Goal: Information Seeking & Learning: Learn about a topic

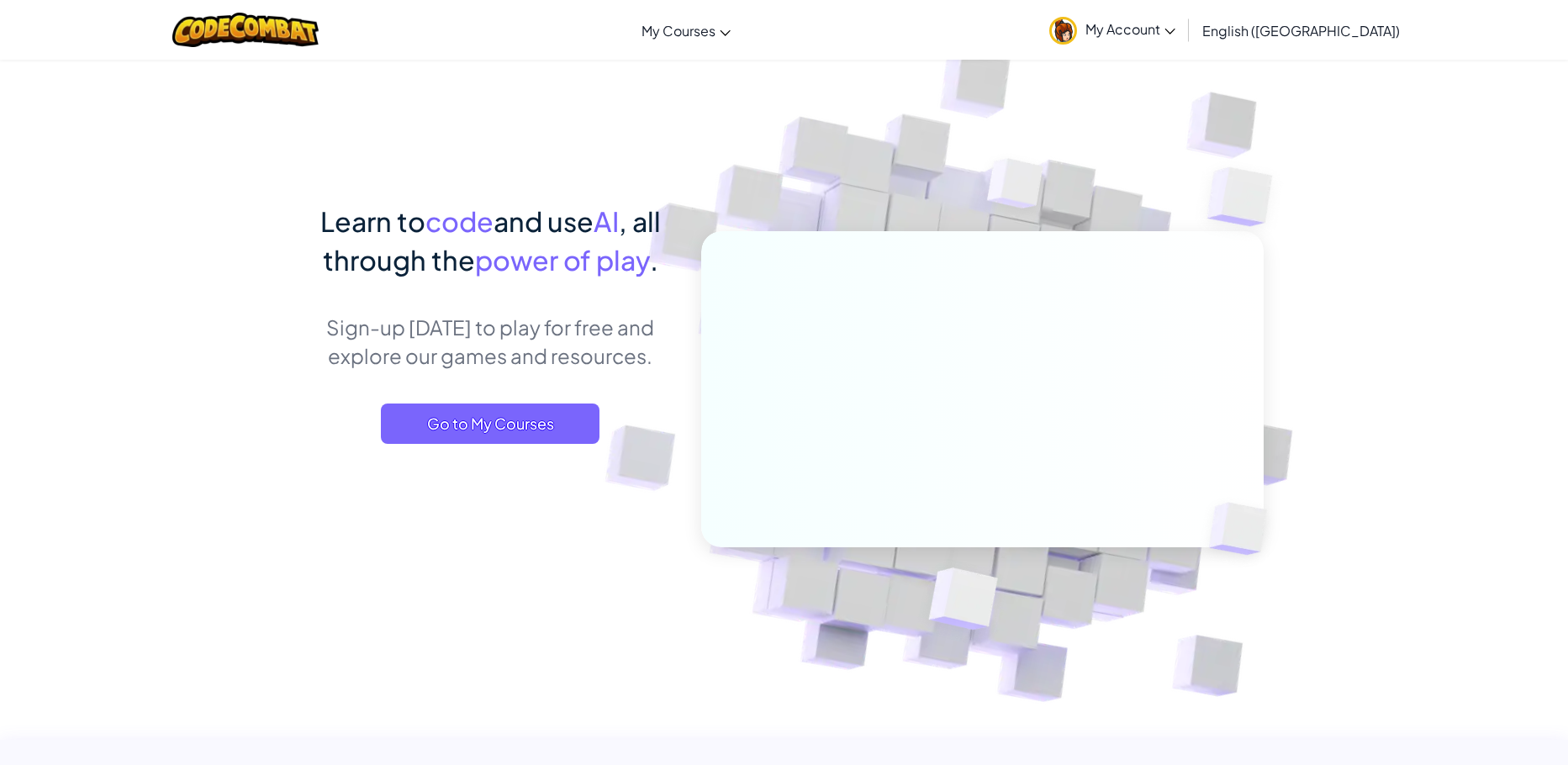
click at [1175, 22] on span "My Account" at bounding box center [1130, 29] width 90 height 18
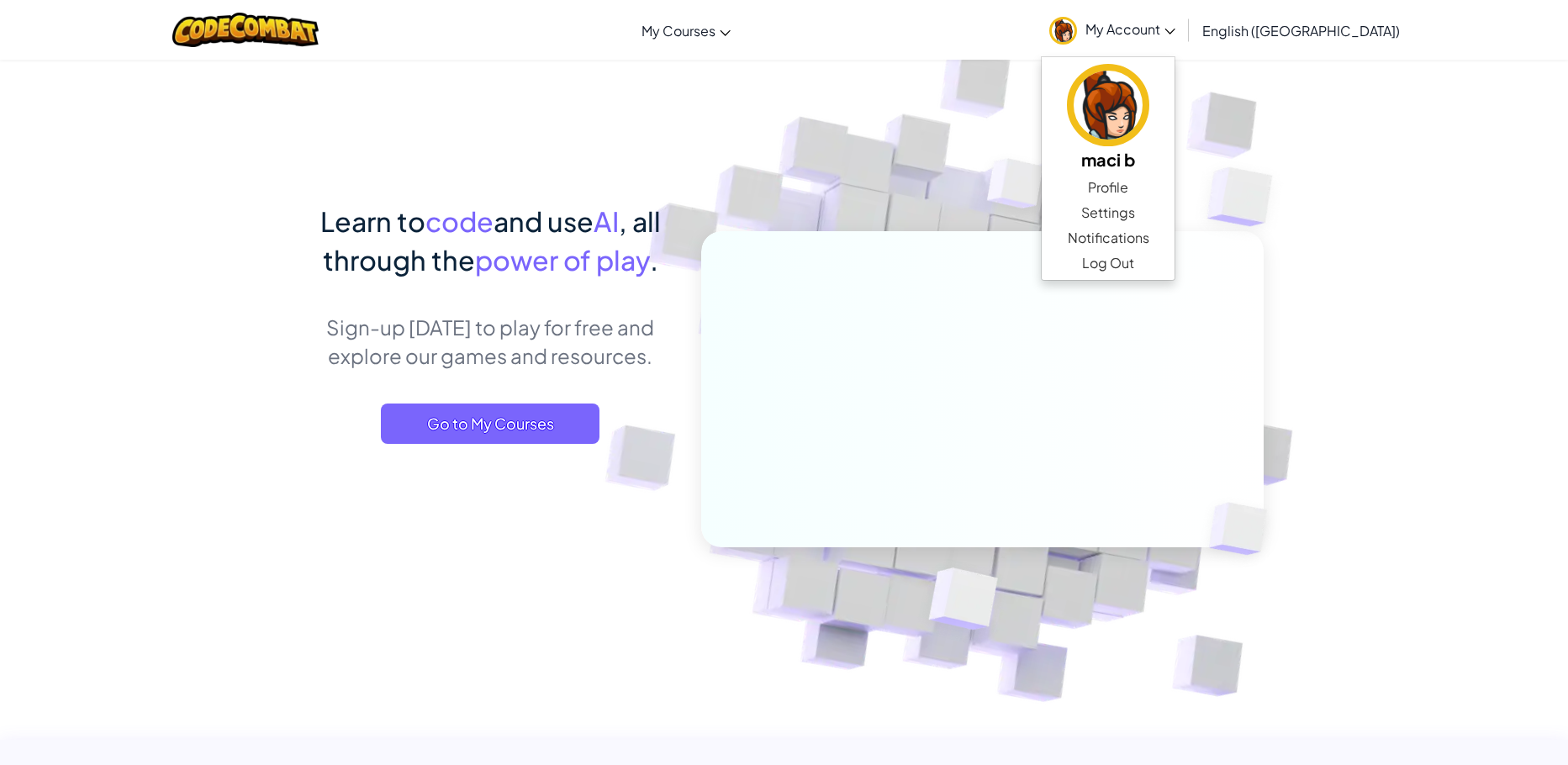
click at [890, 126] on img at bounding box center [970, 371] width 934 height 935
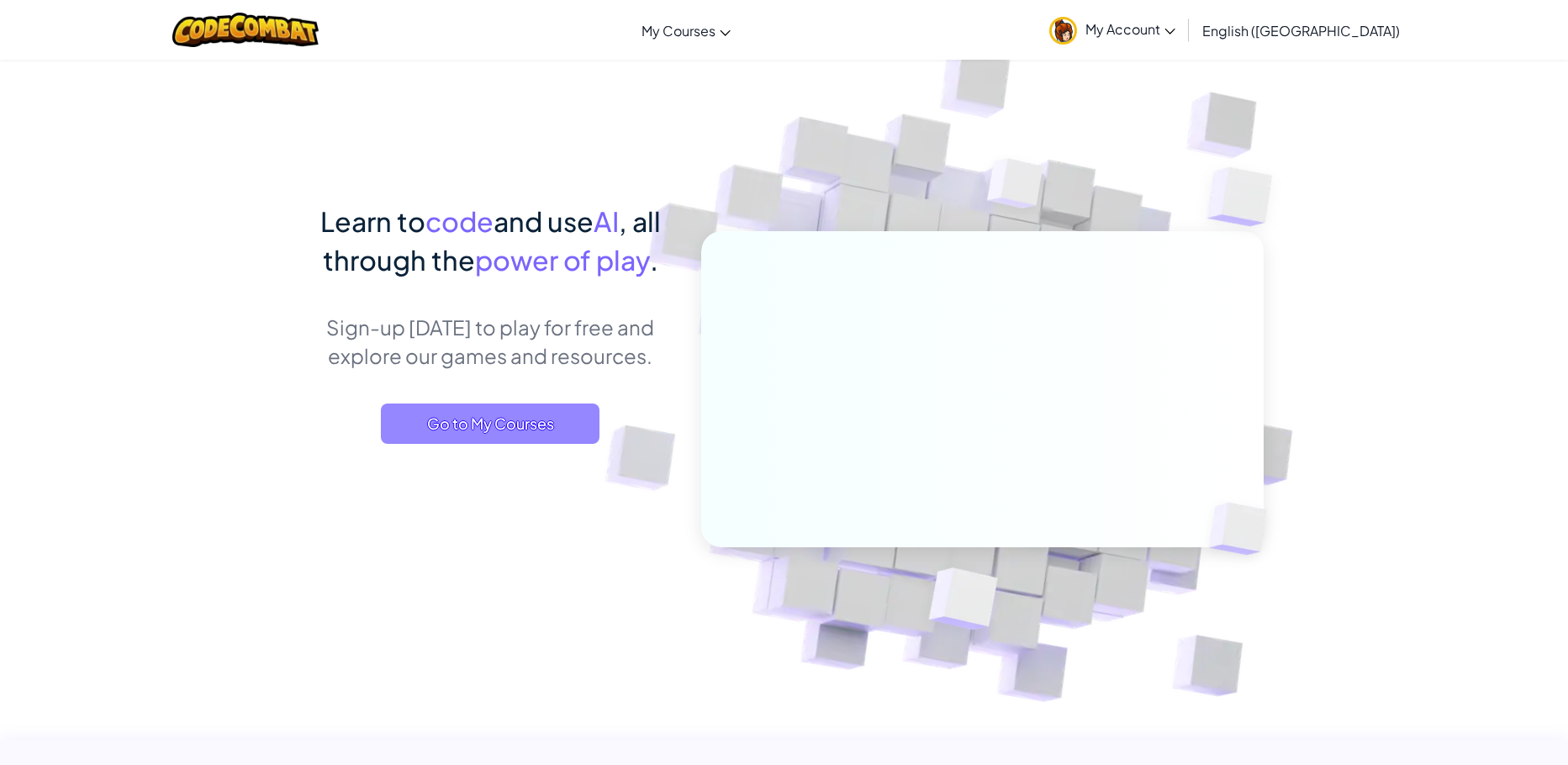
click at [543, 429] on span "Go to My Courses" at bounding box center [490, 424] width 219 height 41
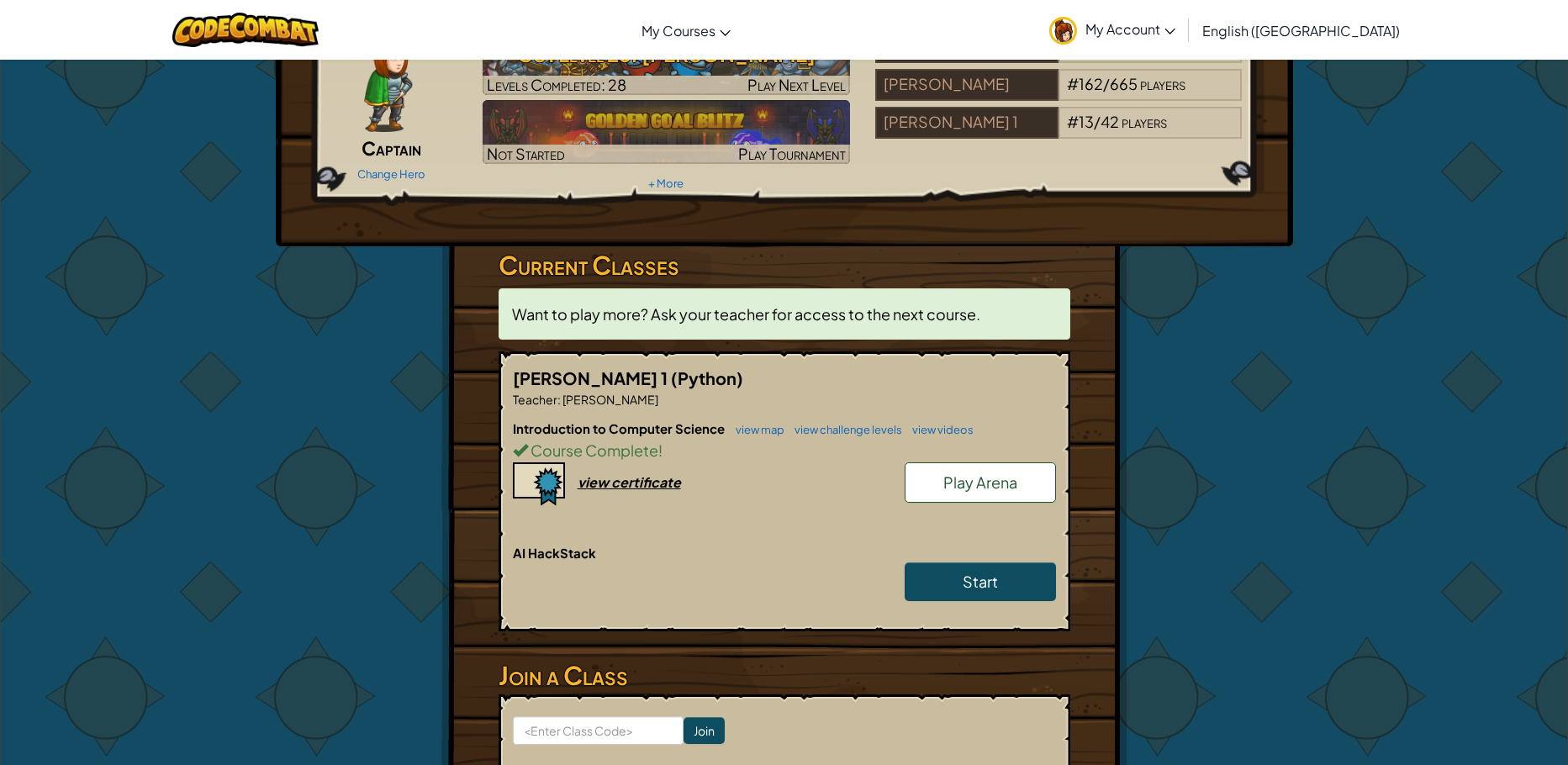
scroll to position [109, 0]
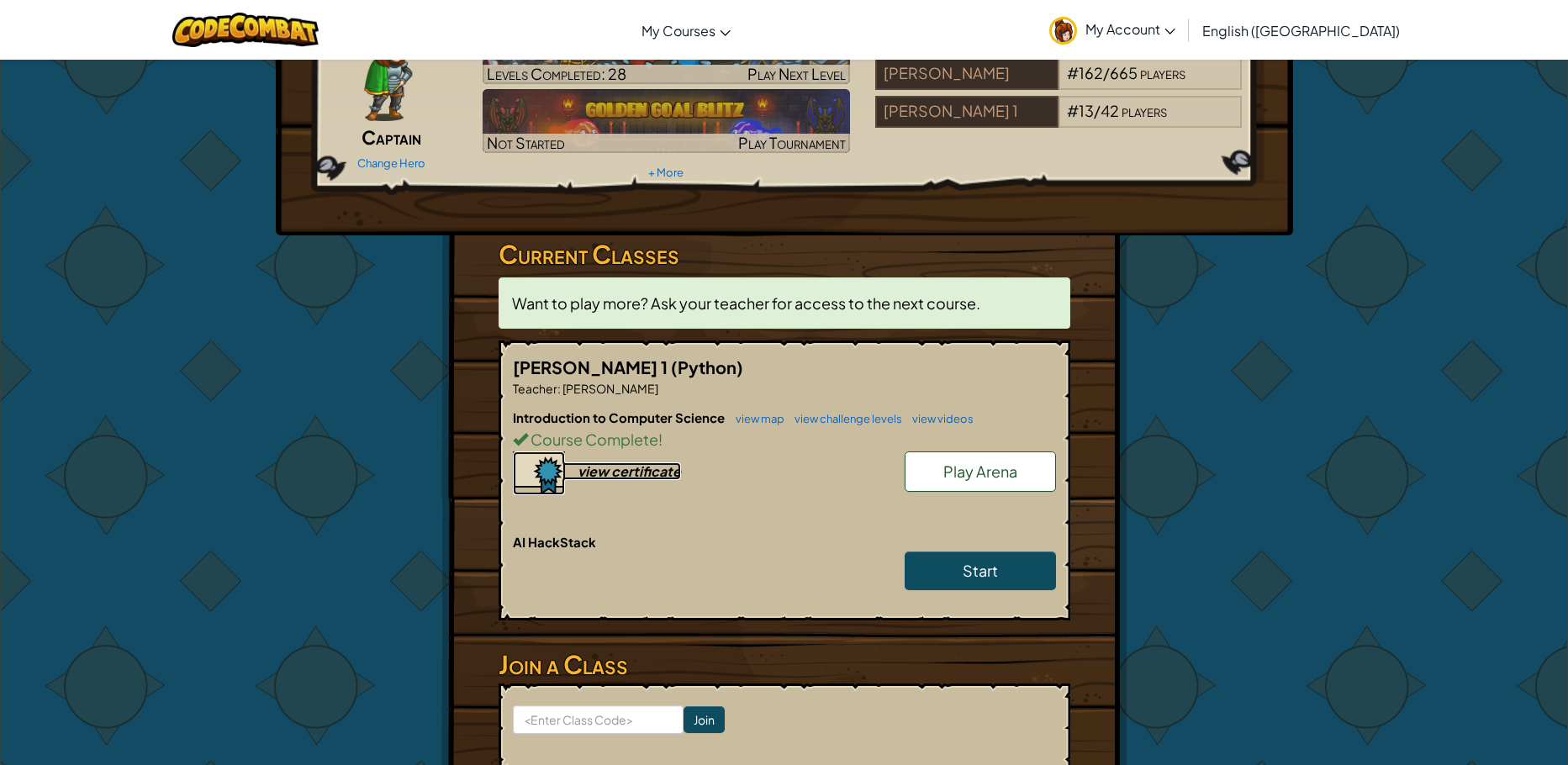
click at [613, 469] on div "view certificate" at bounding box center [629, 471] width 103 height 18
